Goal: Check status: Check status

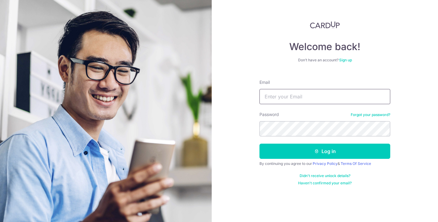
type input "[EMAIL_ADDRESS][DOMAIN_NAME]"
click at [328, 148] on button "Log in" at bounding box center [324, 151] width 131 height 15
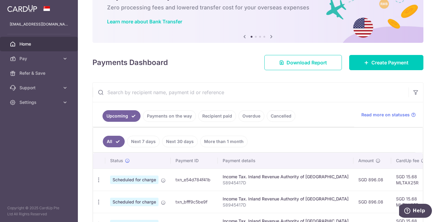
click at [170, 115] on link "Payments on the way" at bounding box center [169, 116] width 53 height 12
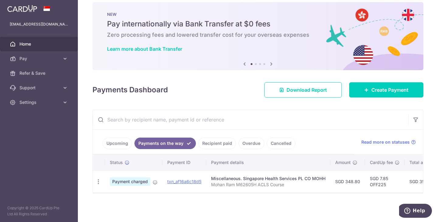
scroll to position [9, 0]
click at [184, 179] on link "txn_af16a6c18d5" at bounding box center [184, 181] width 34 height 5
